Goal: Book appointment/travel/reservation

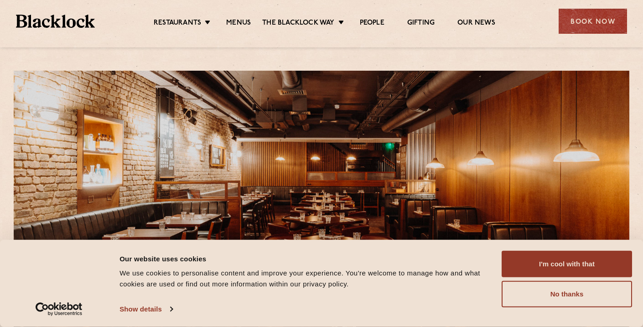
click at [542, 249] on div "Consent Details [#IABV2SETTINGS#] About Our website uses cookies We use cookies…" at bounding box center [321, 283] width 643 height 87
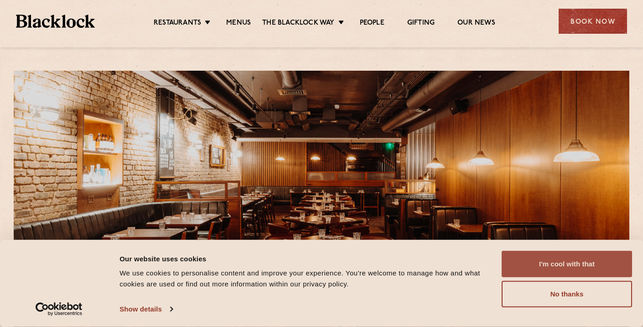
click at [543, 268] on button "I'm cool with that" at bounding box center [567, 264] width 130 height 26
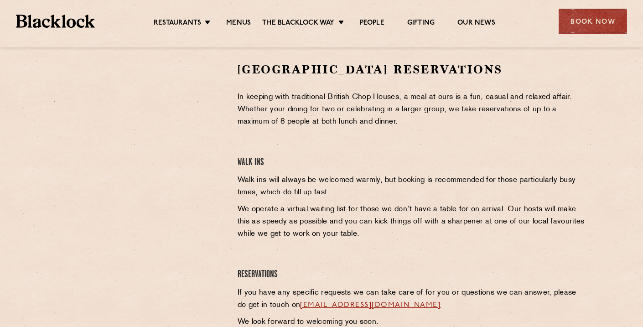
scroll to position [290, 0]
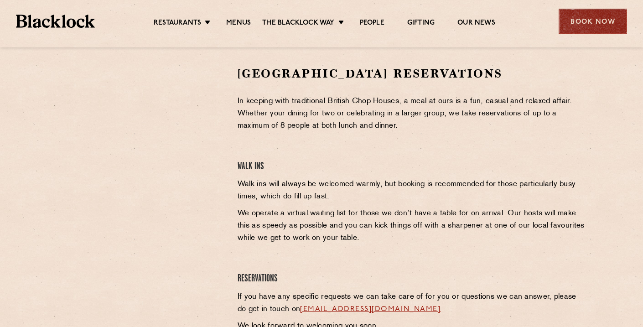
click at [596, 31] on div "Book Now" at bounding box center [593, 21] width 68 height 25
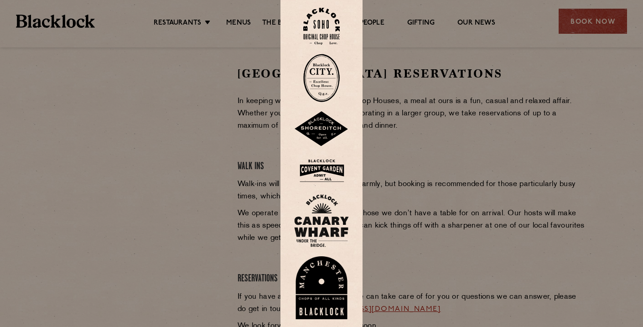
click at [323, 32] on img at bounding box center [321, 26] width 36 height 37
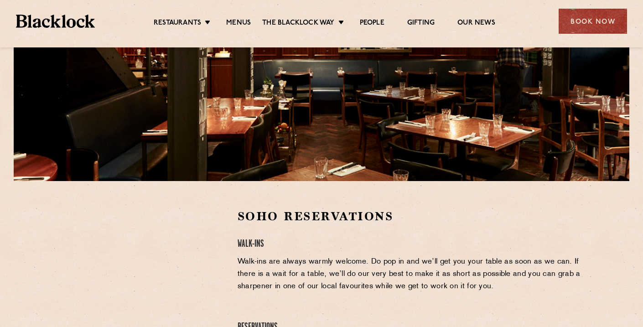
scroll to position [153, 0]
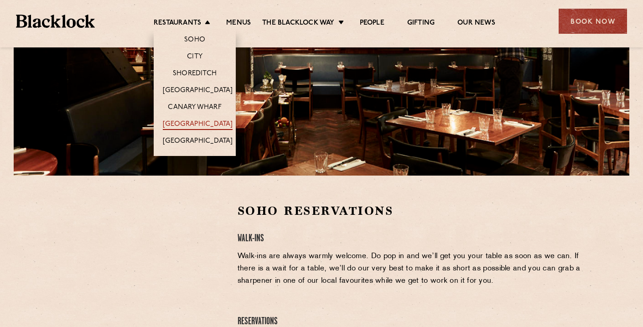
click at [208, 122] on link "[GEOGRAPHIC_DATA]" at bounding box center [198, 125] width 70 height 10
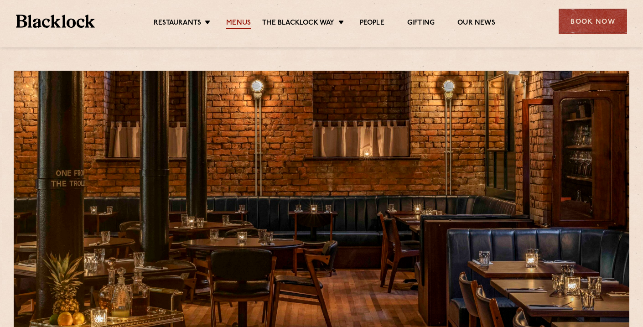
click at [230, 21] on link "Menus" at bounding box center [238, 24] width 25 height 10
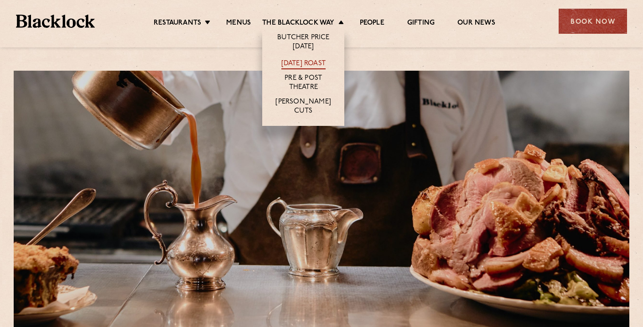
click at [316, 64] on link "[DATE] Roast" at bounding box center [303, 64] width 44 height 10
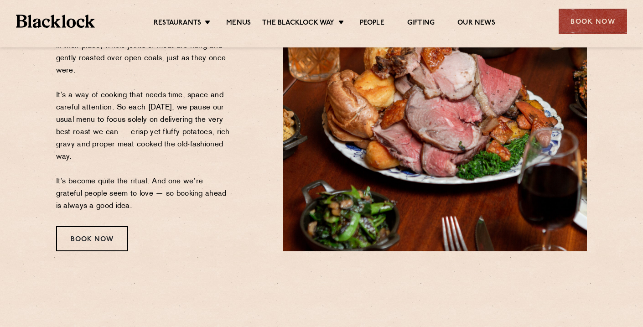
scroll to position [188, 0]
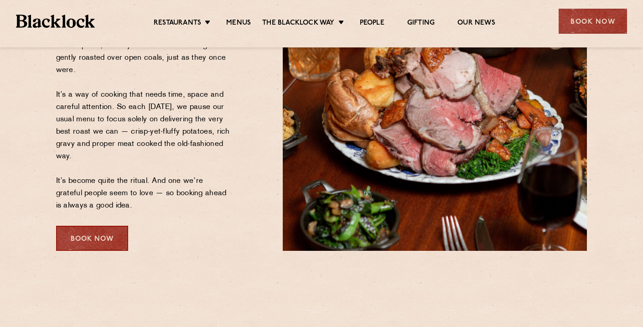
click at [94, 240] on div "Book Now" at bounding box center [92, 238] width 72 height 25
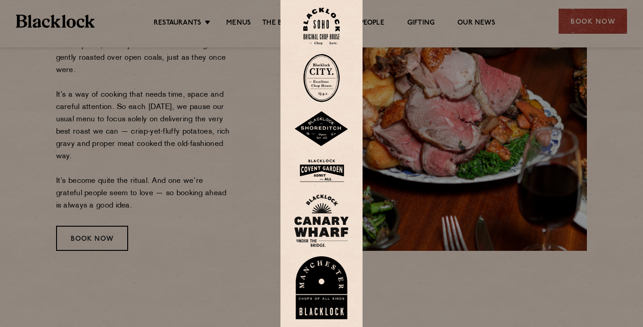
click at [319, 285] on img at bounding box center [321, 287] width 55 height 63
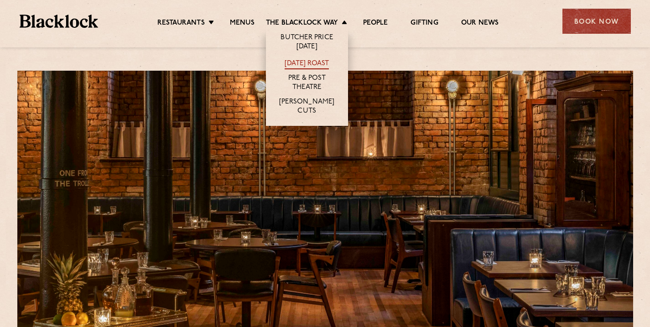
click at [315, 63] on link "[DATE] Roast" at bounding box center [307, 64] width 44 height 10
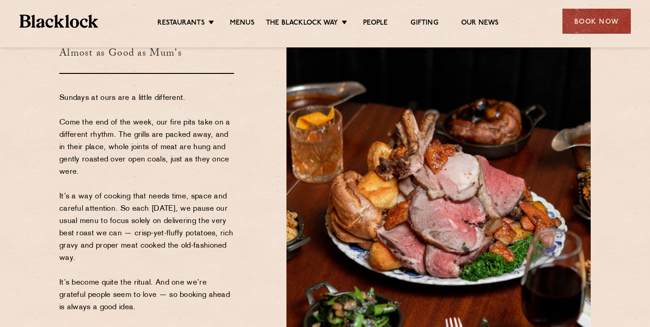
scroll to position [89, 0]
